Goal: Information Seeking & Learning: Learn about a topic

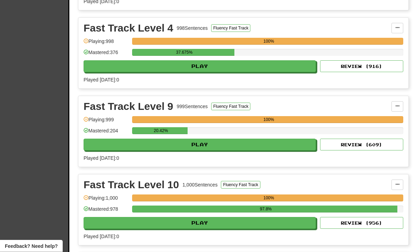
scroll to position [247, 0]
click at [254, 145] on button "Play" at bounding box center [200, 145] width 233 height 12
select select "**"
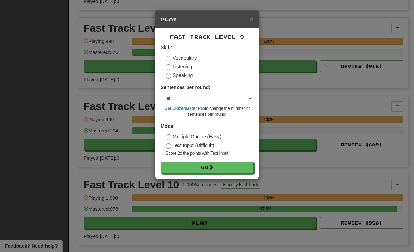
click at [237, 168] on button "Go" at bounding box center [207, 168] width 93 height 12
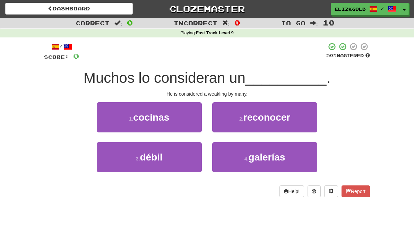
click at [120, 163] on button "3 . débil" at bounding box center [149, 157] width 105 height 30
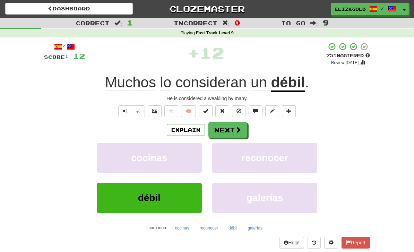
click at [237, 125] on button "Next" at bounding box center [228, 130] width 39 height 16
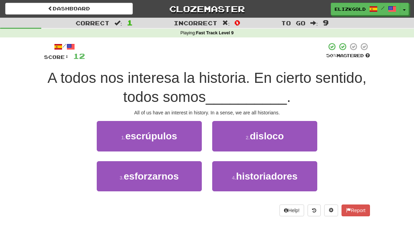
click at [302, 176] on button "4 . historiadores" at bounding box center [264, 176] width 105 height 30
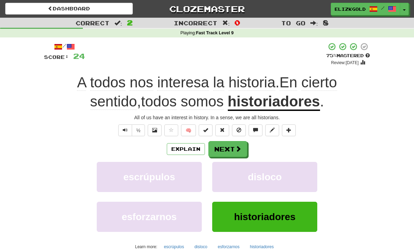
click at [234, 145] on button "Next" at bounding box center [228, 149] width 39 height 16
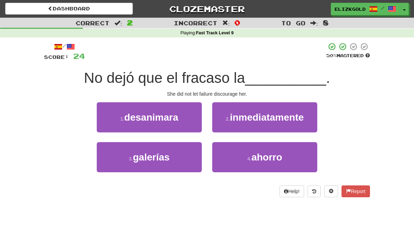
click at [113, 119] on button "1 . desanimara" at bounding box center [149, 117] width 105 height 30
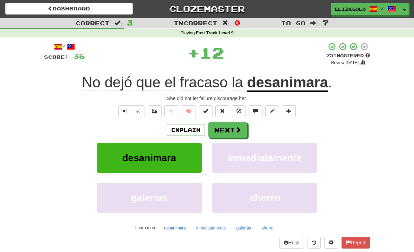
click at [234, 129] on button "Next" at bounding box center [228, 130] width 39 height 16
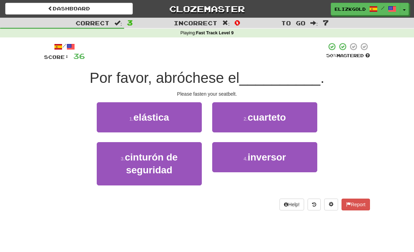
click at [115, 166] on button "3 . cinturón de seguridad" at bounding box center [149, 163] width 105 height 43
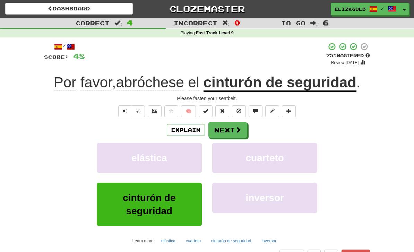
click at [228, 126] on button "Next" at bounding box center [228, 130] width 39 height 16
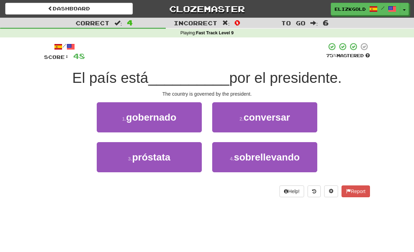
click at [111, 116] on button "1 . gobernado" at bounding box center [149, 117] width 105 height 30
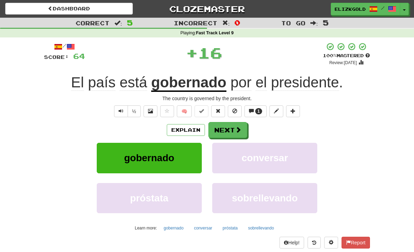
click at [230, 127] on button "Next" at bounding box center [228, 130] width 39 height 16
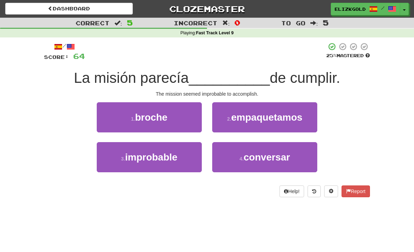
click at [112, 162] on button "3 . improbable" at bounding box center [149, 157] width 105 height 30
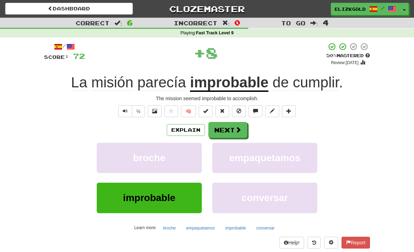
click at [235, 126] on button "Next" at bounding box center [228, 130] width 39 height 16
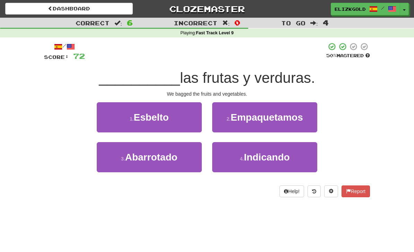
click at [297, 118] on span "Empaquetamos" at bounding box center [267, 117] width 73 height 11
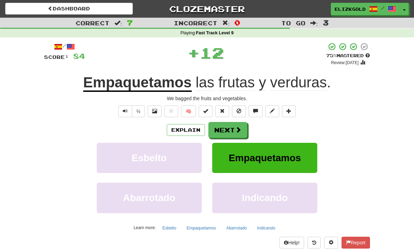
click at [234, 125] on button "Next" at bounding box center [228, 130] width 39 height 16
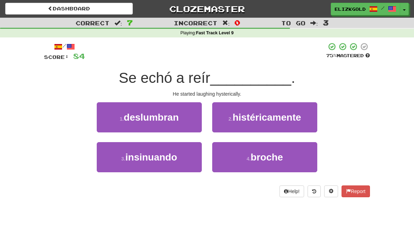
click at [301, 120] on span "histéricamente" at bounding box center [267, 117] width 69 height 11
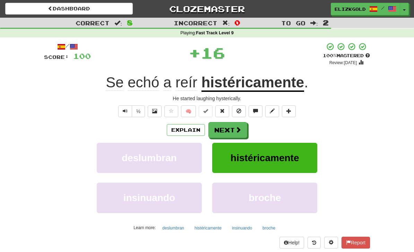
click at [236, 129] on span at bounding box center [238, 130] width 6 height 6
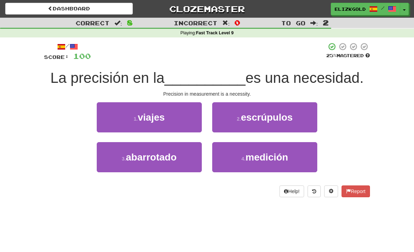
click at [301, 159] on button "4 . medición" at bounding box center [264, 157] width 105 height 30
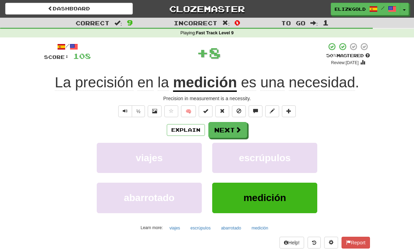
click at [233, 126] on button "Next" at bounding box center [228, 130] width 39 height 16
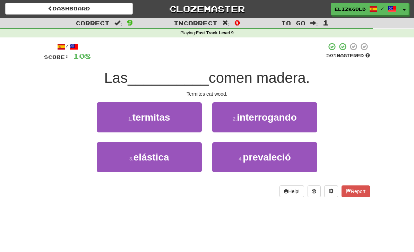
click at [112, 123] on button "1 . termitas" at bounding box center [149, 117] width 105 height 30
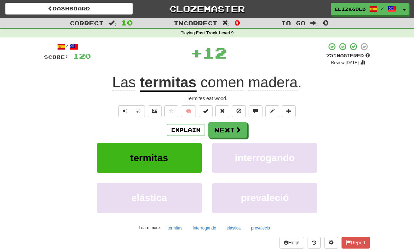
click at [233, 127] on button "Next" at bounding box center [228, 130] width 39 height 16
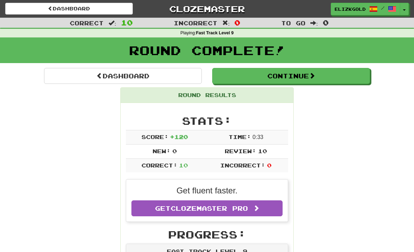
click at [352, 82] on button "Continue" at bounding box center [291, 76] width 158 height 16
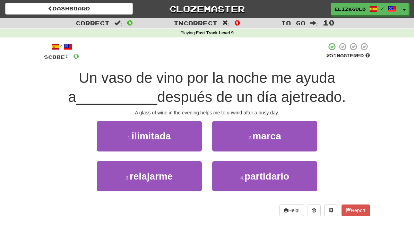
click at [123, 181] on button "3 . relajarme" at bounding box center [149, 176] width 105 height 30
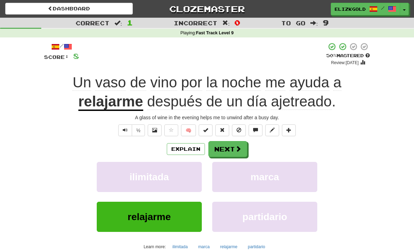
click at [231, 145] on button "Next" at bounding box center [228, 149] width 39 height 16
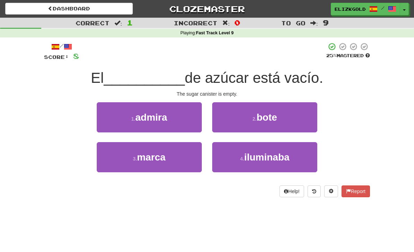
click at [298, 120] on button "2 . bote" at bounding box center [264, 117] width 105 height 30
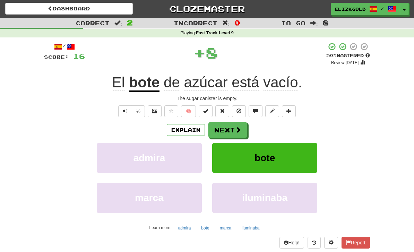
click at [235, 128] on button "Next" at bounding box center [228, 130] width 39 height 16
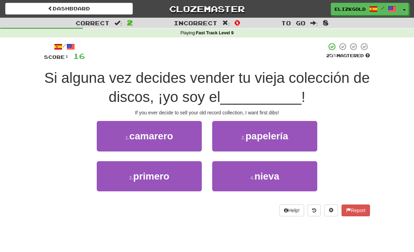
click at [124, 182] on button "3 . primero" at bounding box center [149, 176] width 105 height 30
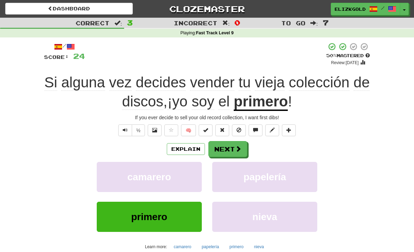
click at [232, 147] on button "Next" at bounding box center [228, 149] width 39 height 16
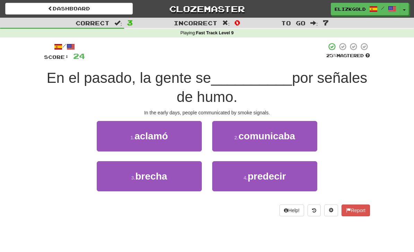
click at [303, 141] on button "2 . comunicaba" at bounding box center [264, 136] width 105 height 30
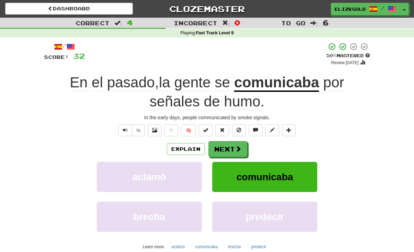
click at [233, 150] on button "Next" at bounding box center [228, 149] width 39 height 16
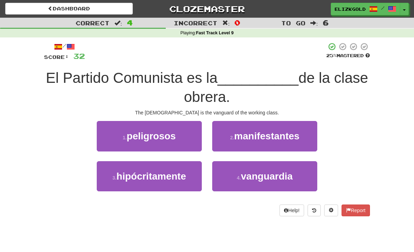
click at [291, 183] on button "4 . vanguardia" at bounding box center [264, 176] width 105 height 30
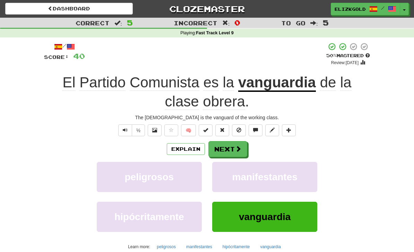
click at [235, 151] on span at bounding box center [238, 149] width 6 height 6
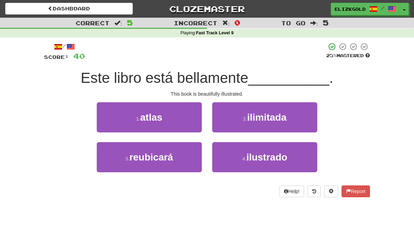
click at [288, 170] on button "4 . ilustrado" at bounding box center [264, 157] width 105 height 30
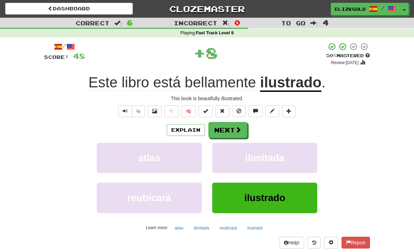
click at [235, 127] on span at bounding box center [238, 130] width 6 height 6
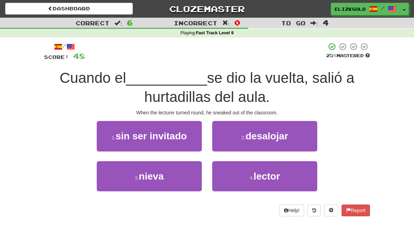
click at [288, 180] on button "4 . lector" at bounding box center [264, 176] width 105 height 30
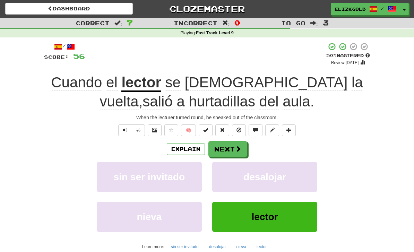
click at [231, 148] on button "Next" at bounding box center [228, 149] width 39 height 16
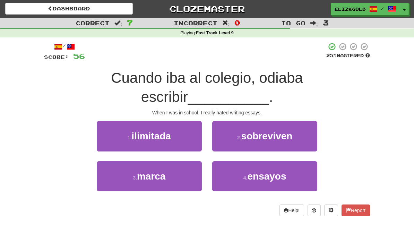
click at [295, 181] on button "4 . ensayos" at bounding box center [264, 176] width 105 height 30
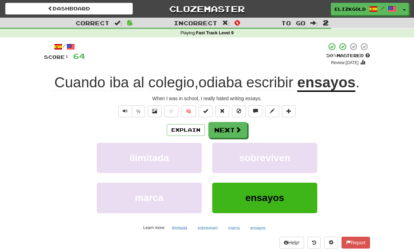
click at [239, 127] on span at bounding box center [238, 130] width 6 height 6
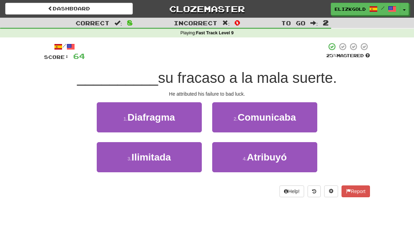
click at [309, 159] on button "4 . Atribuyó" at bounding box center [264, 157] width 105 height 30
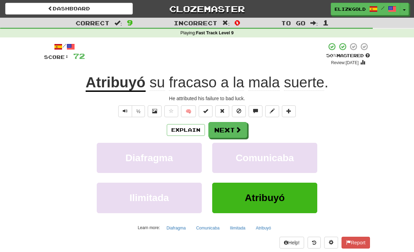
click at [236, 127] on span at bounding box center [238, 130] width 6 height 6
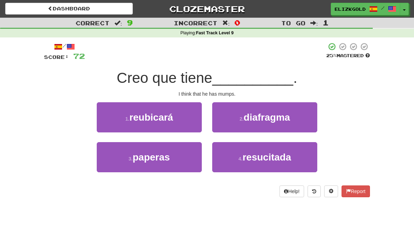
click at [111, 164] on button "3 . paperas" at bounding box center [149, 157] width 105 height 30
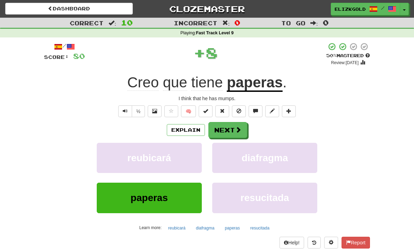
click at [234, 129] on button "Next" at bounding box center [228, 130] width 39 height 16
